Goal: Transaction & Acquisition: Subscribe to service/newsletter

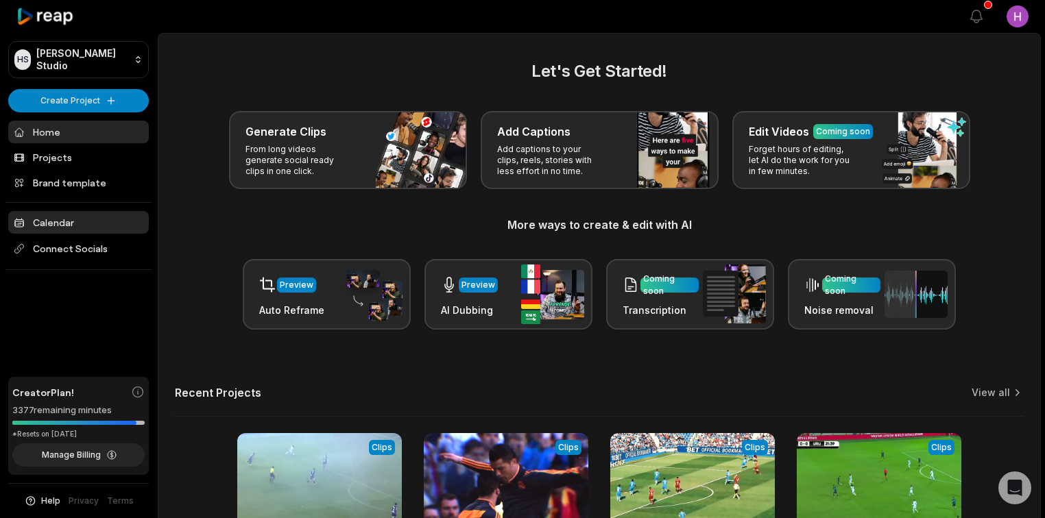
click at [74, 213] on link "Calendar" at bounding box center [78, 222] width 141 height 23
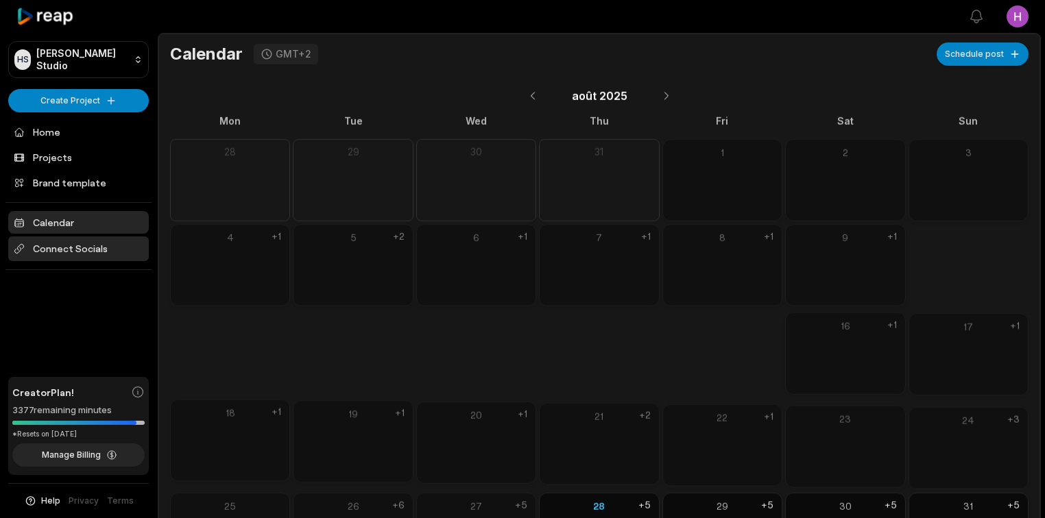
click at [102, 233] on ul "Home Projects Brand template Calendar Connect Socials" at bounding box center [78, 196] width 141 height 150
click at [99, 241] on span "Connect Socials" at bounding box center [78, 249] width 141 height 25
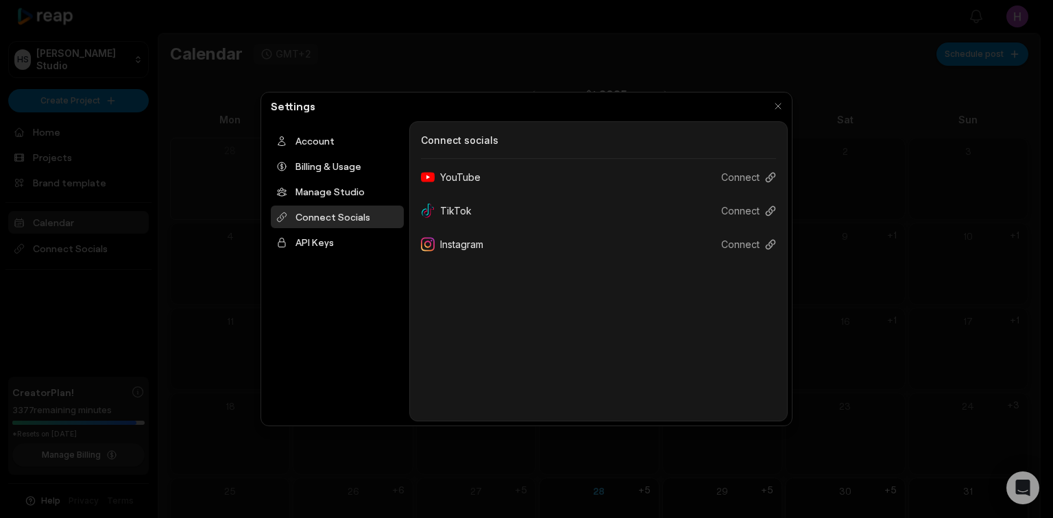
click at [25, 264] on div at bounding box center [526, 259] width 1053 height 518
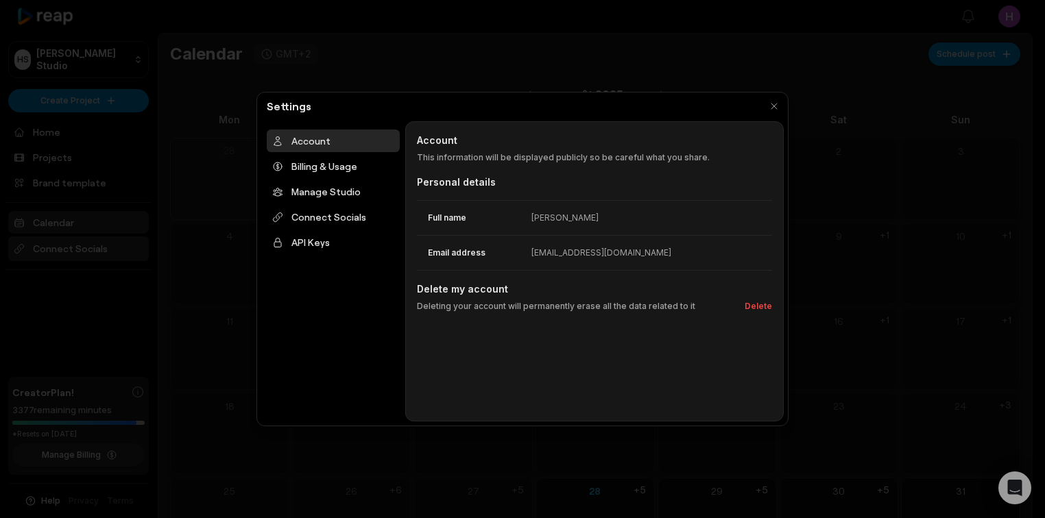
click at [67, 244] on span "Connect Socials" at bounding box center [78, 249] width 141 height 25
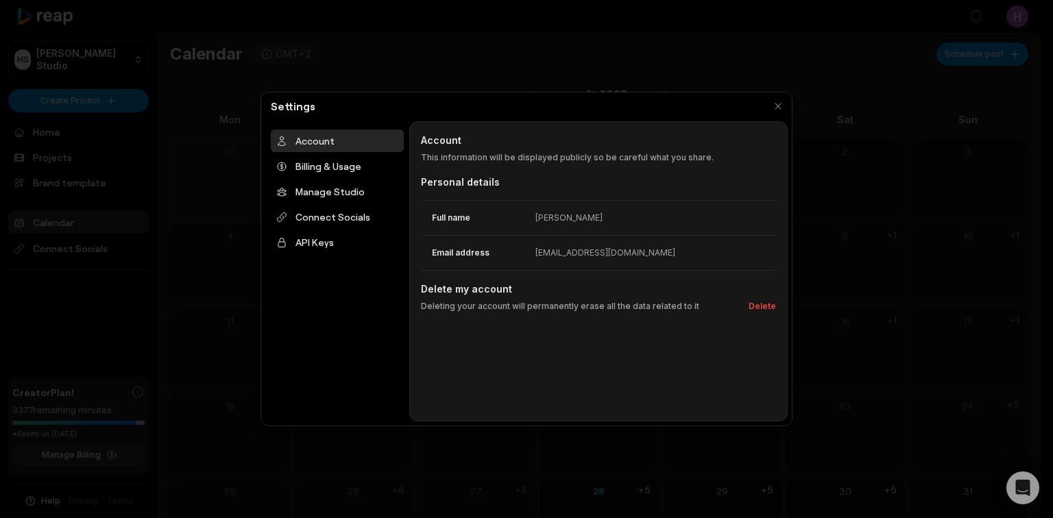
click at [147, 361] on div at bounding box center [526, 259] width 1053 height 518
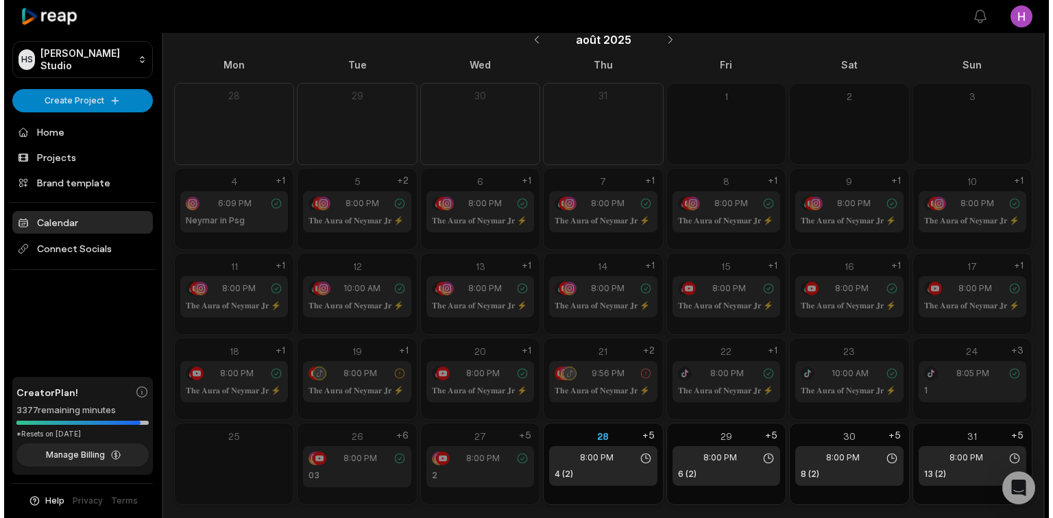
scroll to position [64, 0]
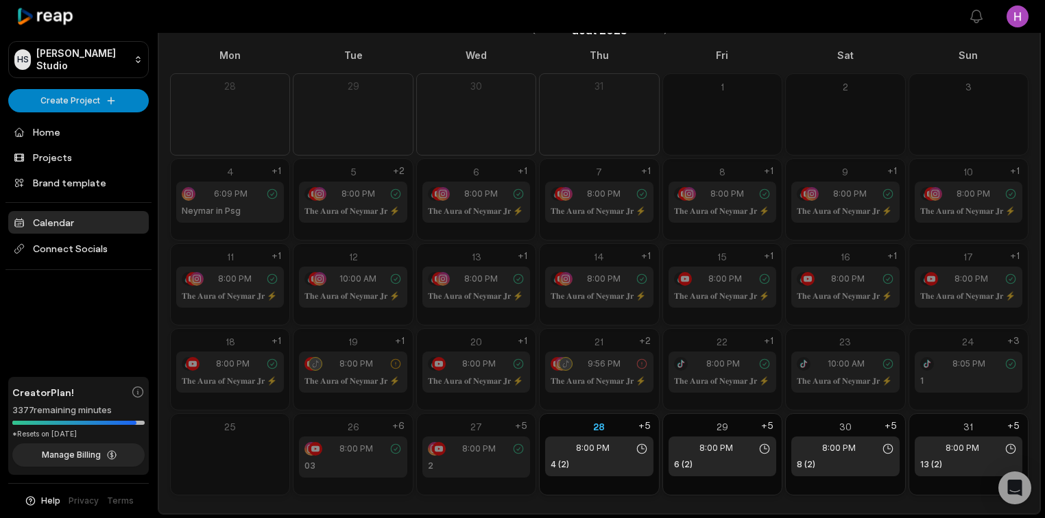
click at [450, 370] on div "8:00 PM" at bounding box center [476, 364] width 97 height 14
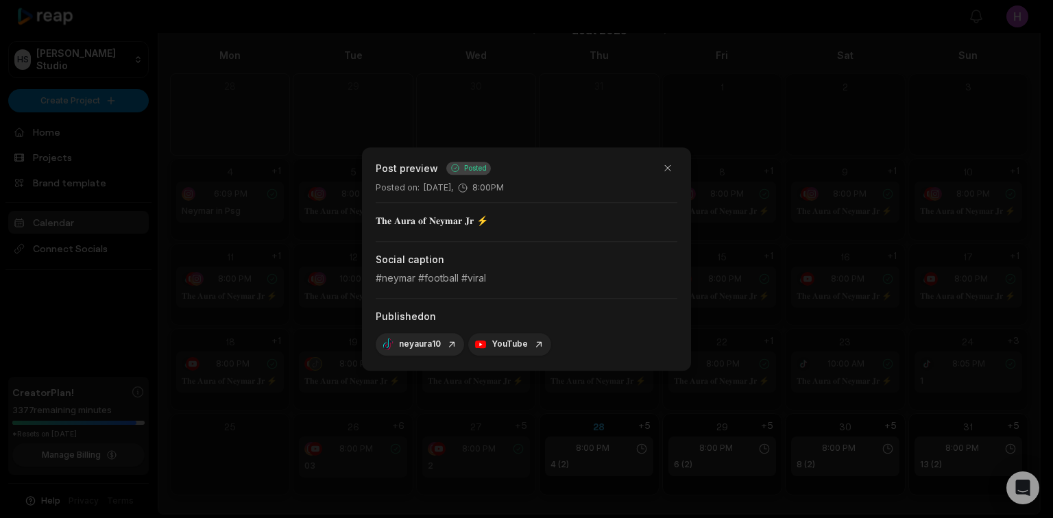
click at [507, 346] on link "YouTube" at bounding box center [509, 345] width 69 height 12
click at [665, 169] on button "button" at bounding box center [667, 167] width 19 height 19
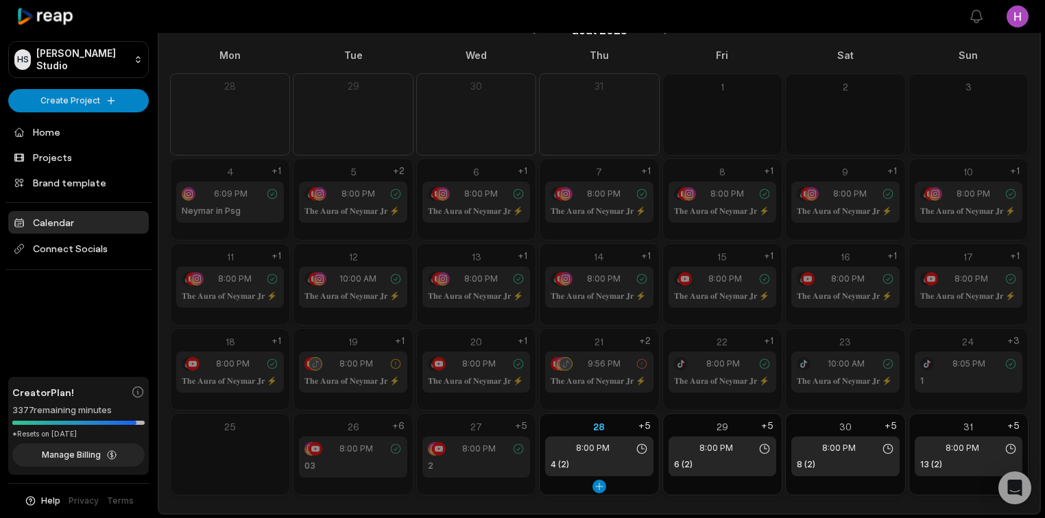
click at [593, 446] on span "8:00 PM" at bounding box center [593, 448] width 34 height 12
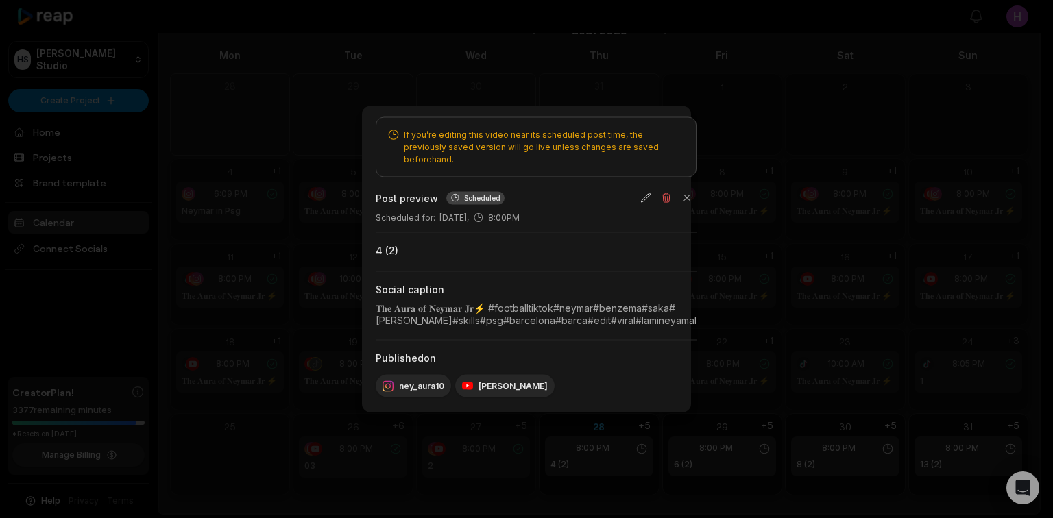
click at [735, 444] on div at bounding box center [526, 259] width 1053 height 518
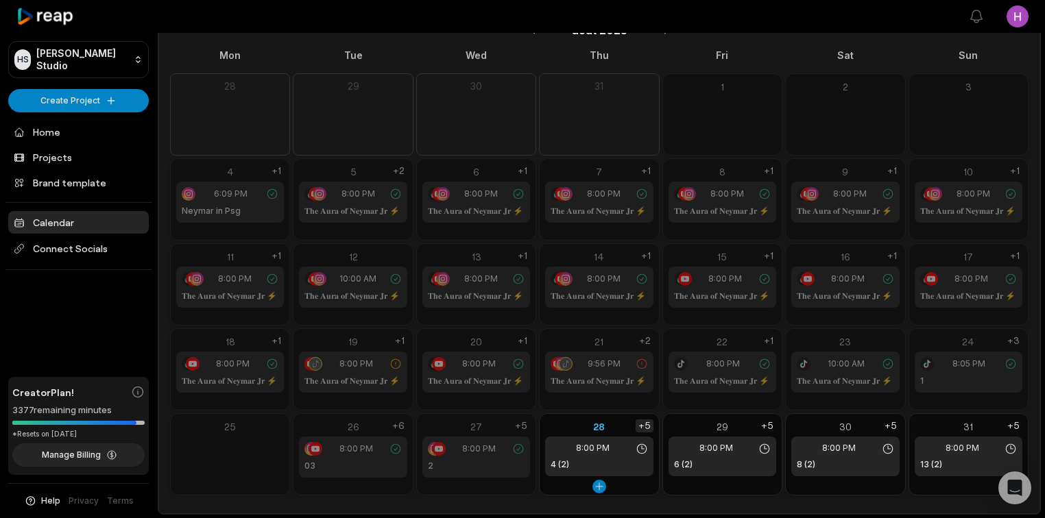
click at [642, 422] on div "+5" at bounding box center [645, 426] width 18 height 13
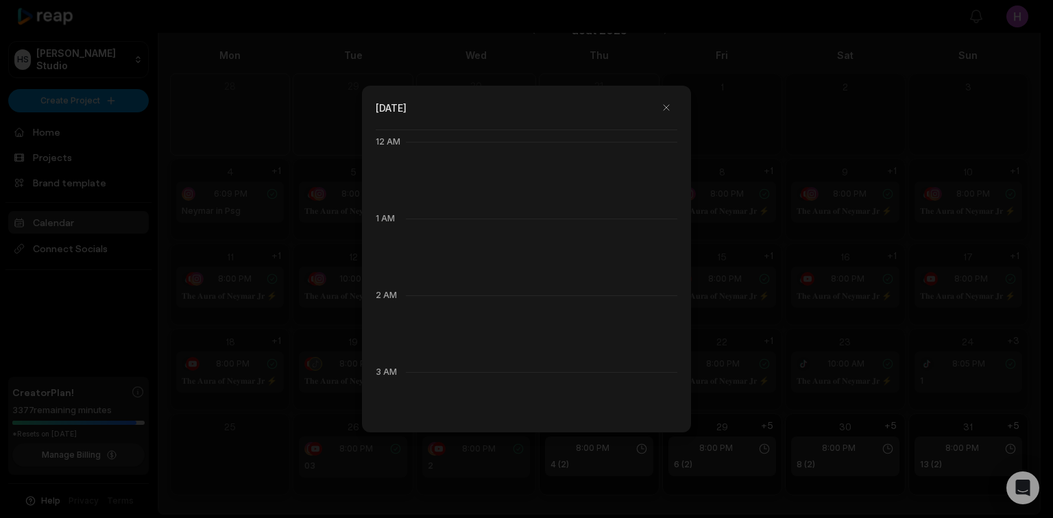
scroll to position [768, 0]
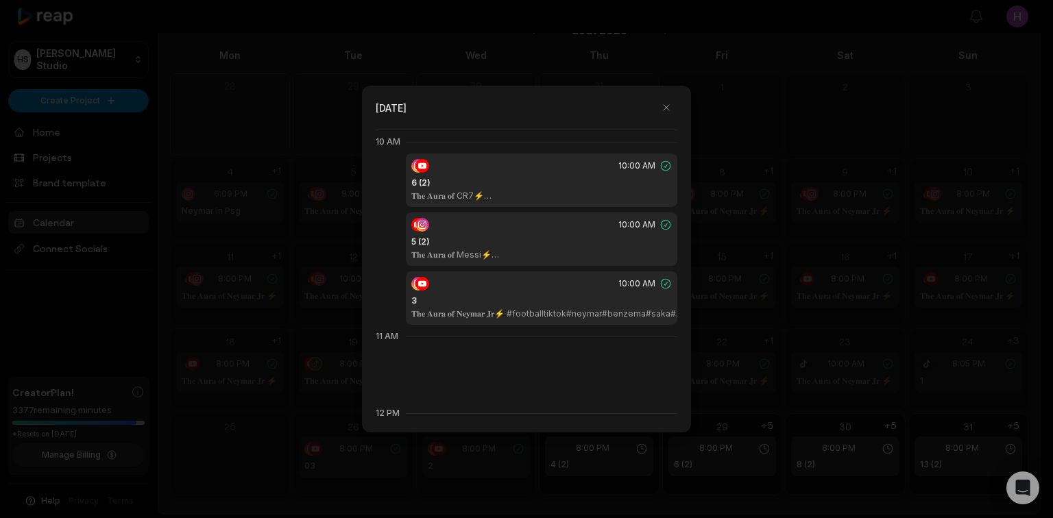
click at [558, 302] on div "3 𝐓𝐡𝐞 𝐀𝐮𝐫𝐚 𝐨𝐟 𝐍𝐞𝐲𝐦𝐚𝐫 𝐉𝐫⚡ #footballtiktok#neymar#benzema#saka#debruyne#skills#ps…" at bounding box center [541, 307] width 261 height 25
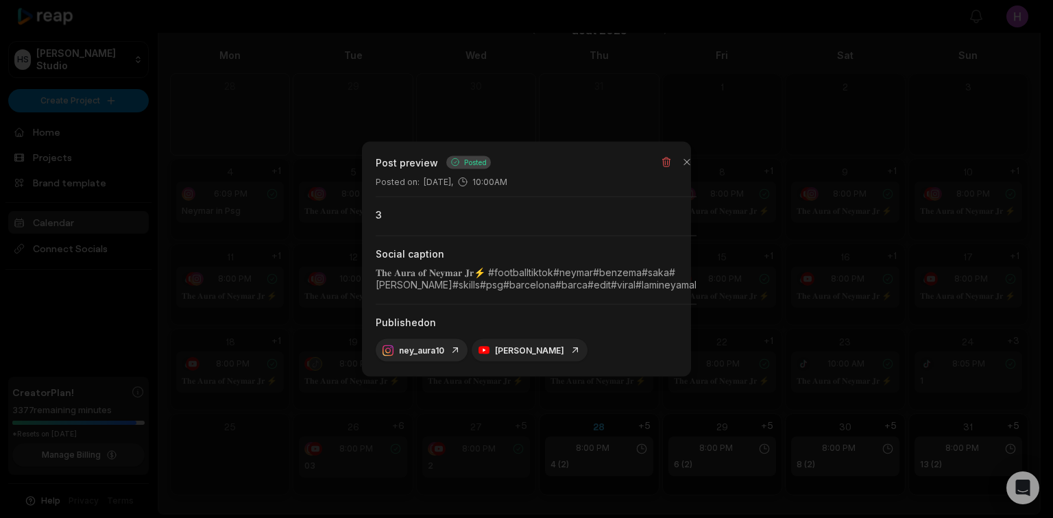
click at [513, 350] on link "Honoré Francisco" at bounding box center [530, 351] width 102 height 12
click at [697, 165] on button "button" at bounding box center [687, 162] width 19 height 19
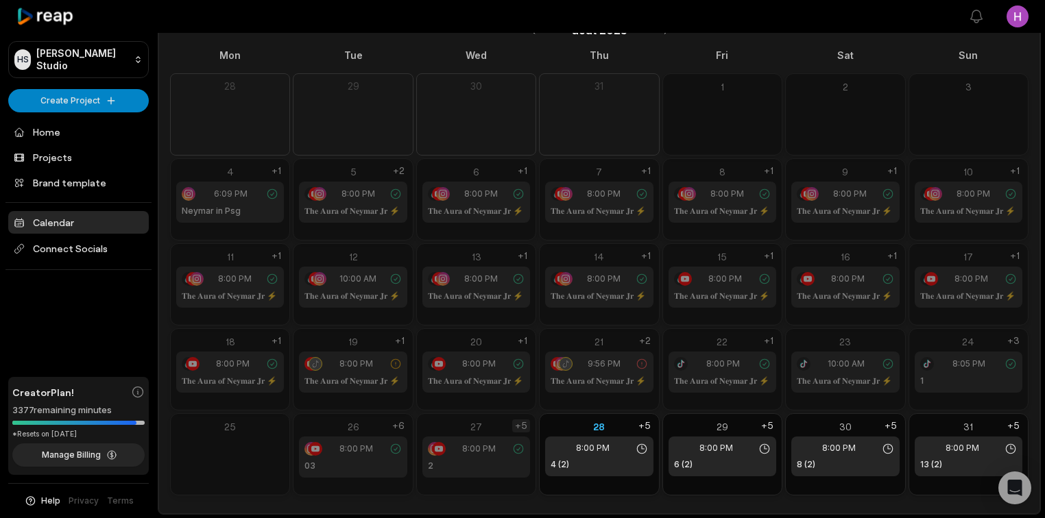
click at [521, 428] on div "+5" at bounding box center [521, 426] width 18 height 13
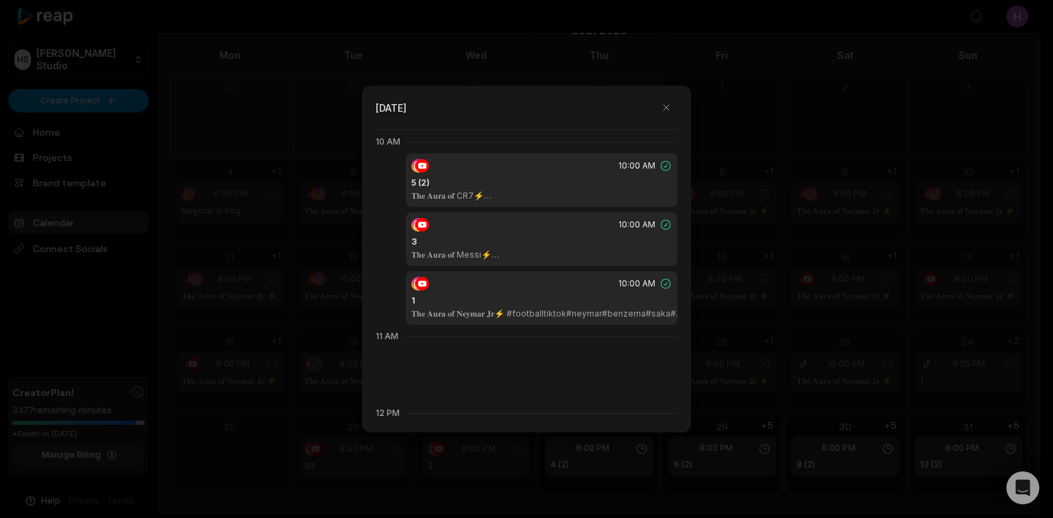
click at [678, 475] on div at bounding box center [526, 259] width 1053 height 518
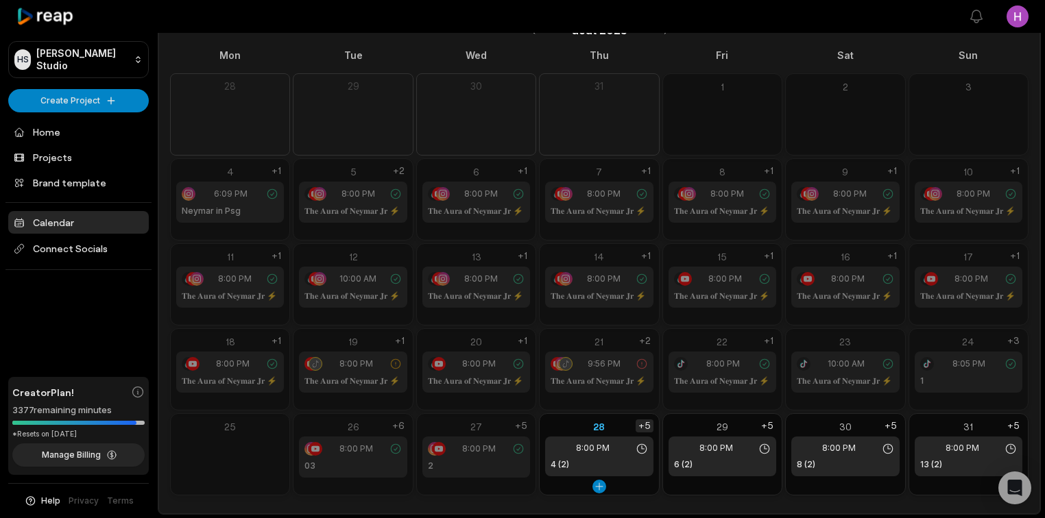
click at [645, 421] on div "+5" at bounding box center [645, 426] width 18 height 13
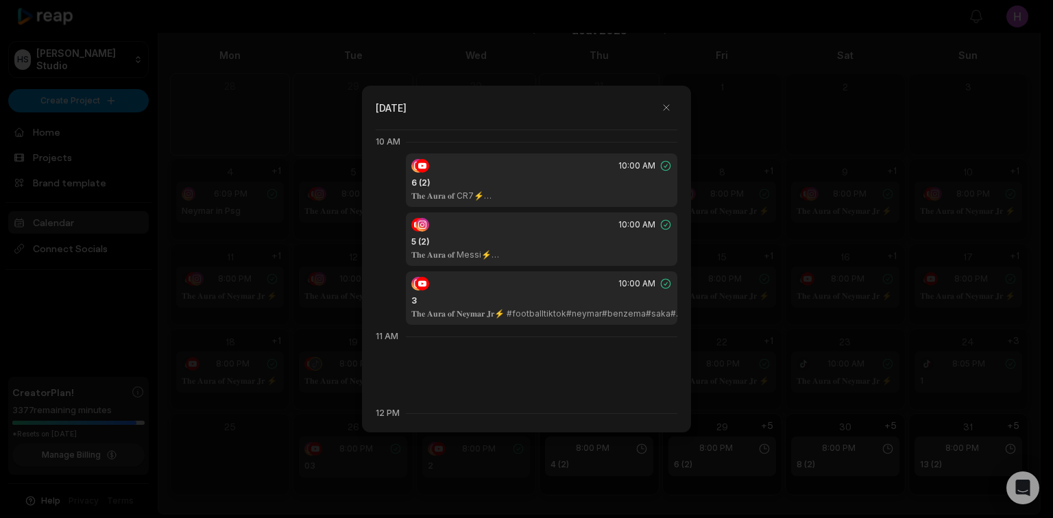
click at [548, 444] on div at bounding box center [526, 259] width 1053 height 518
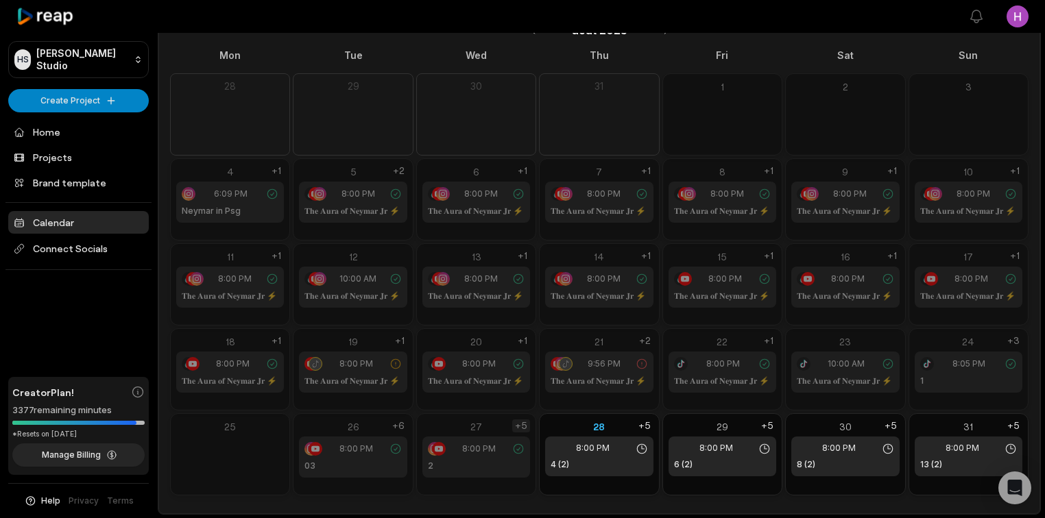
click at [525, 427] on div "+5" at bounding box center [521, 426] width 18 height 13
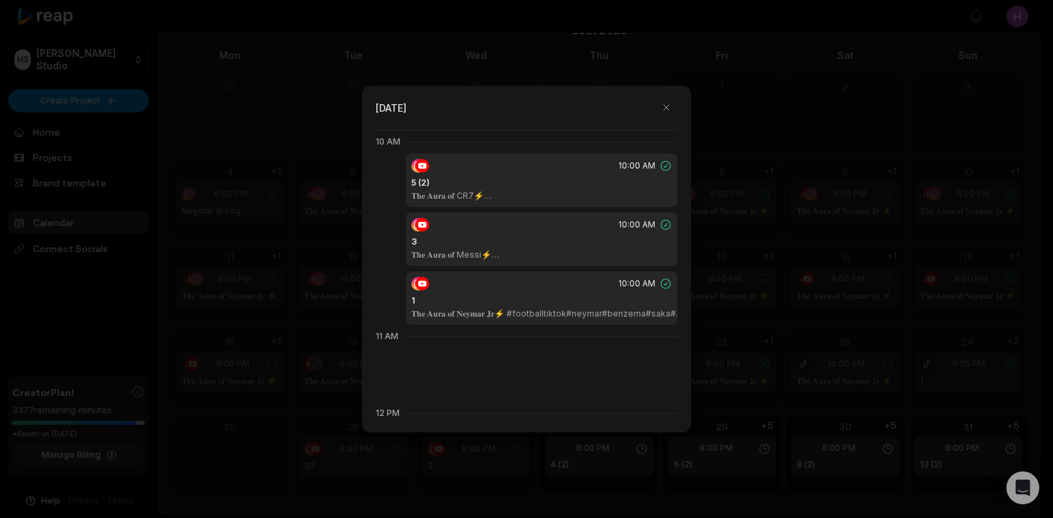
click at [647, 461] on div at bounding box center [526, 259] width 1053 height 518
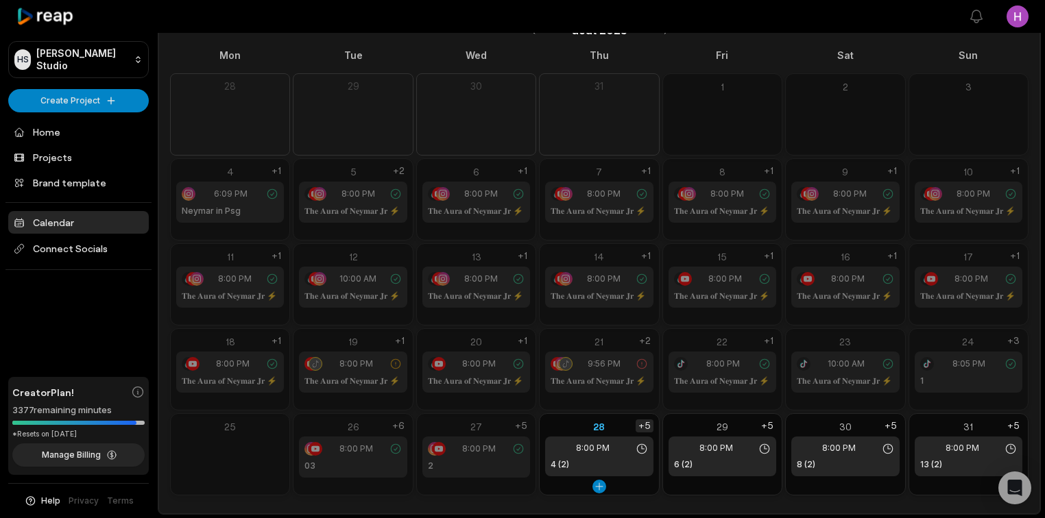
click at [645, 425] on div "+5" at bounding box center [645, 426] width 18 height 13
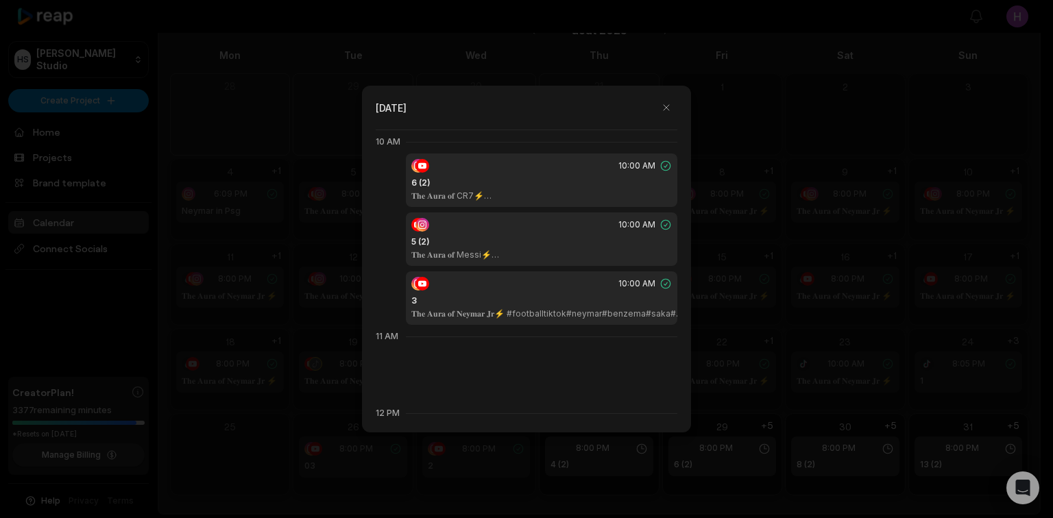
click at [518, 253] on p "𝐓𝐡𝐞 𝐀𝐮𝐫𝐚 𝐨𝐟 Messi⚡ #footballtiktok#cristiano#messi#lapulga#benzema#saka#debruyn…" at bounding box center [541, 255] width 261 height 11
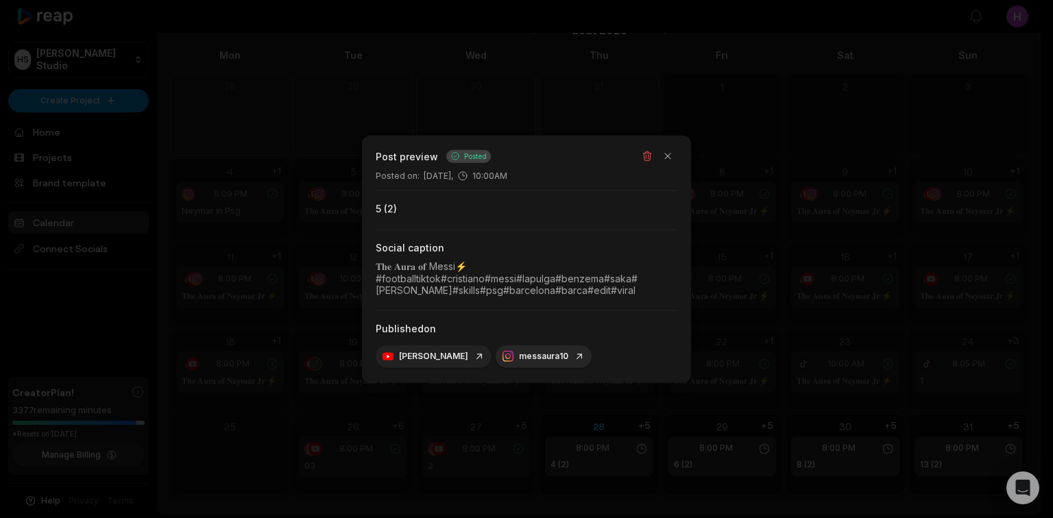
click at [427, 350] on link "lionel messi" at bounding box center [434, 356] width 102 height 12
click at [678, 237] on div "Social caption 𝐓𝐡𝐞 𝐀𝐮𝐫𝐚 𝐨𝐟 Messi⚡ #footballtiktok#cristiano#messi#lapulga#benze…" at bounding box center [527, 270] width 302 height 81
click at [955, 177] on div at bounding box center [526, 259] width 1053 height 518
